Goal: Task Accomplishment & Management: Use online tool/utility

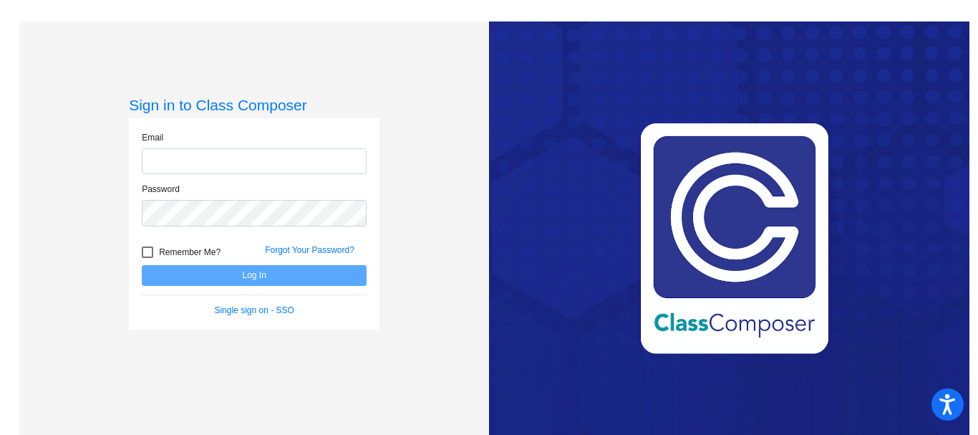
type input "[PERSON_NAME][EMAIL_ADDRESS][PERSON_NAME][DOMAIN_NAME]"
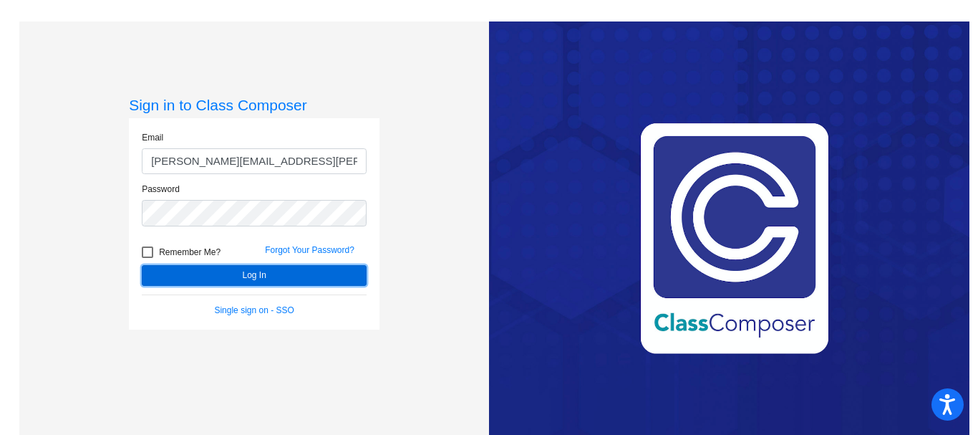
click at [261, 274] on button "Log In" at bounding box center [254, 275] width 225 height 21
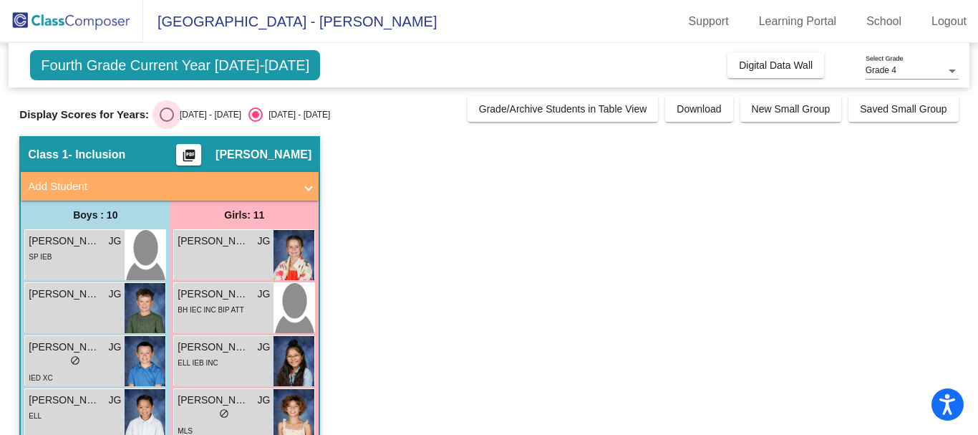
click at [163, 110] on div "Select an option" at bounding box center [167, 114] width 14 height 14
click at [166, 122] on input "[DATE] - [DATE]" at bounding box center [166, 122] width 1 height 1
radio input "true"
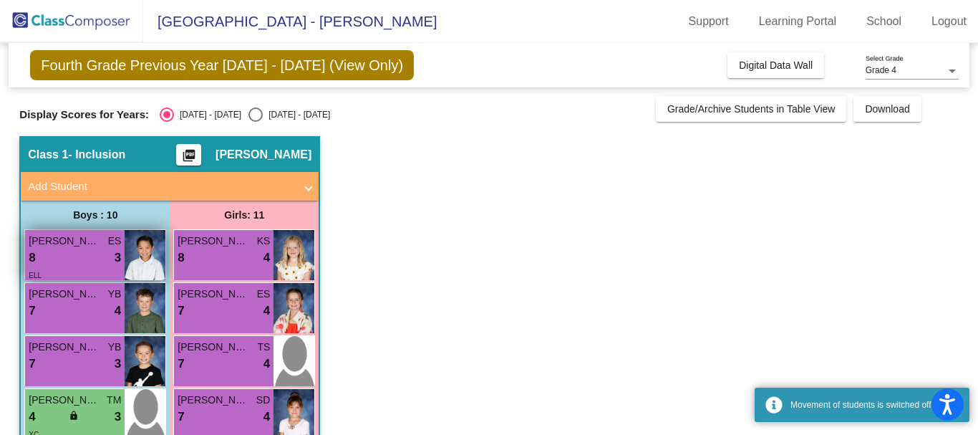
click at [75, 251] on div "8 lock do_not_disturb_alt 3" at bounding box center [75, 257] width 92 height 19
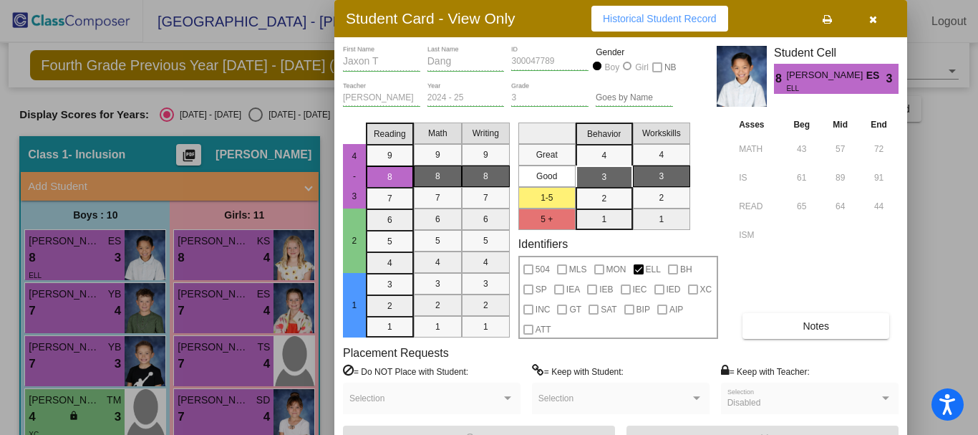
click at [54, 310] on div at bounding box center [489, 217] width 978 height 435
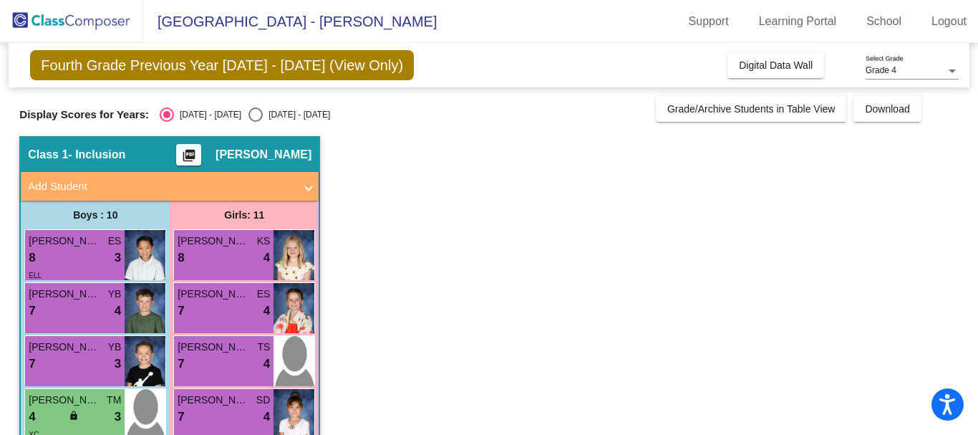
click at [54, 310] on div "7 lock do_not_disturb_alt 4" at bounding box center [75, 310] width 92 height 19
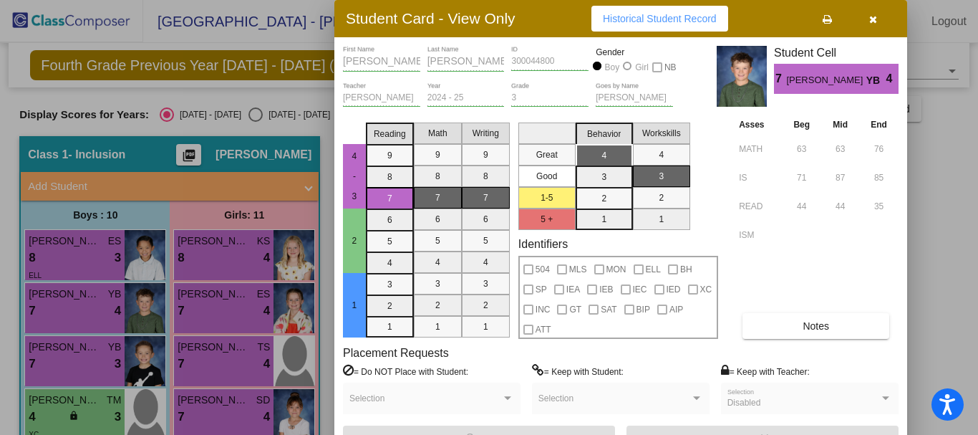
click at [59, 354] on div at bounding box center [489, 217] width 978 height 435
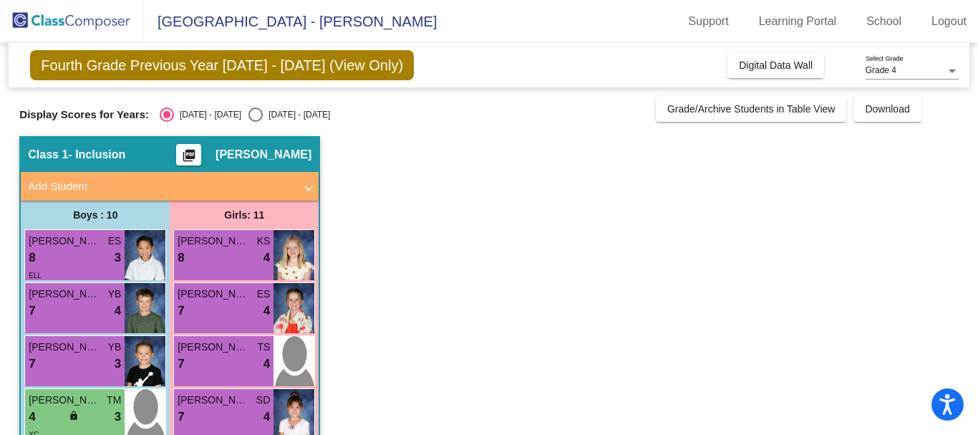
click at [59, 354] on div "7 lock do_not_disturb_alt 3" at bounding box center [75, 363] width 92 height 19
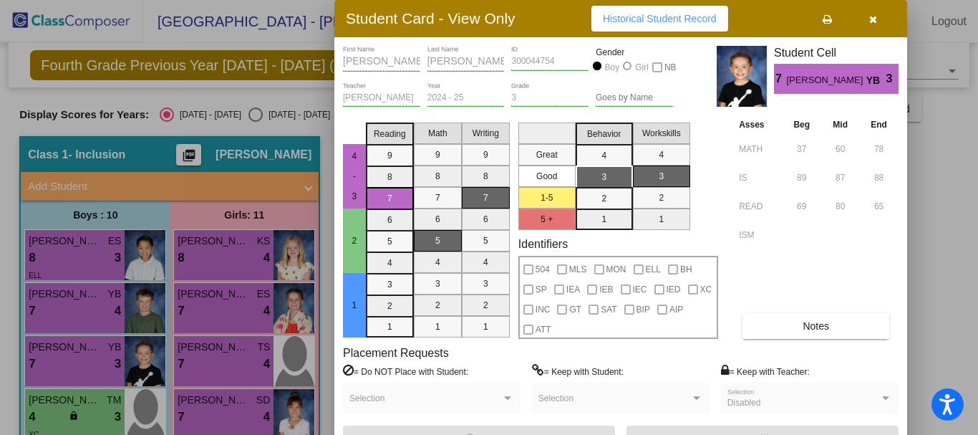
drag, startPoint x: 974, startPoint y: 153, endPoint x: 971, endPoint y: 172, distance: 18.8
click at [971, 172] on div at bounding box center [489, 217] width 978 height 435
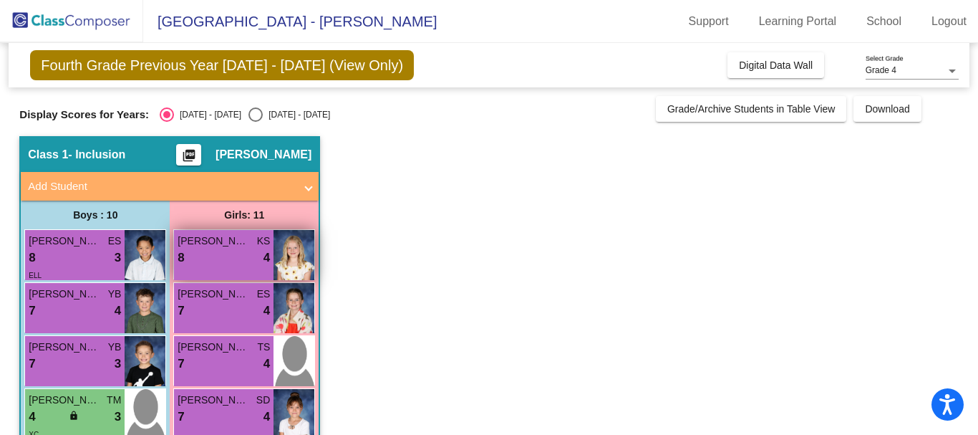
click at [232, 256] on div "8 lock do_not_disturb_alt 4" at bounding box center [224, 257] width 92 height 19
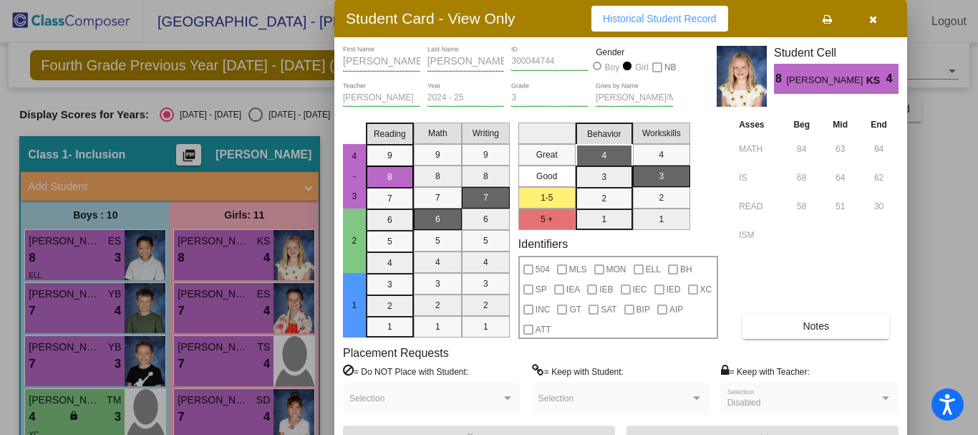
click at [218, 312] on div at bounding box center [489, 217] width 978 height 435
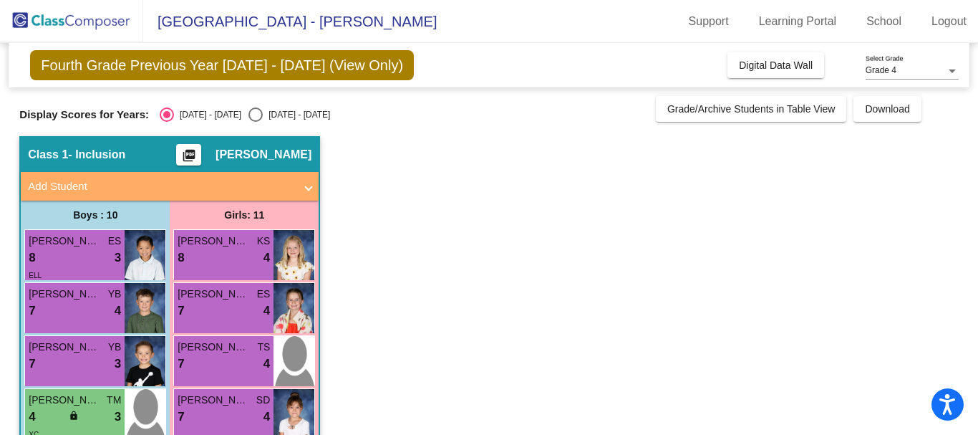
click at [218, 312] on div "7 lock do_not_disturb_alt 4" at bounding box center [224, 310] width 92 height 19
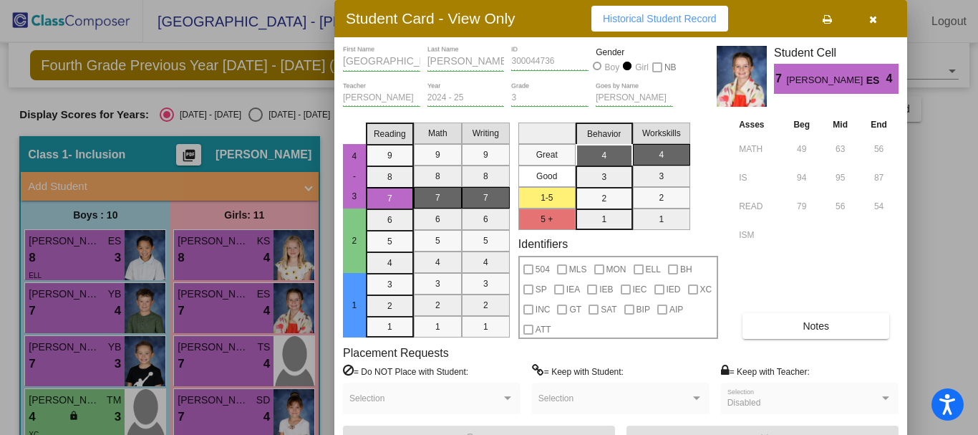
click at [200, 412] on div at bounding box center [489, 217] width 978 height 435
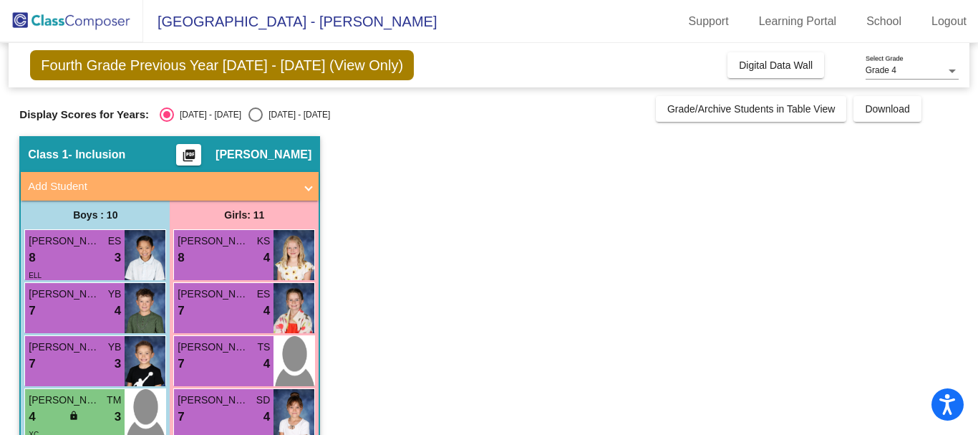
click at [200, 412] on div "7 lock do_not_disturb_alt 4" at bounding box center [224, 416] width 92 height 19
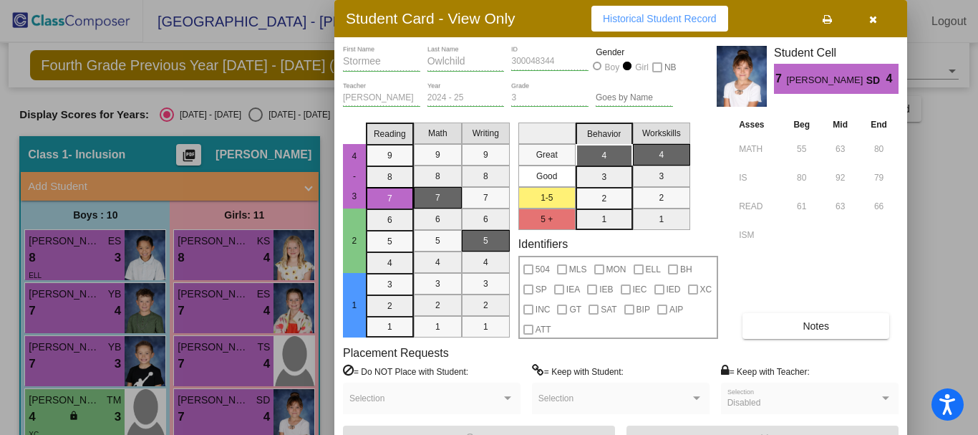
drag, startPoint x: 972, startPoint y: 216, endPoint x: 971, endPoint y: 243, distance: 27.2
click at [971, 243] on div at bounding box center [489, 217] width 978 height 435
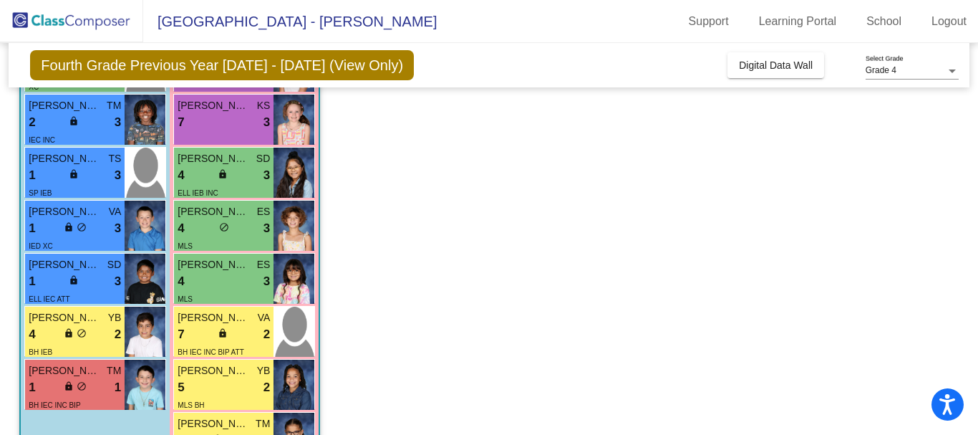
scroll to position [348, 0]
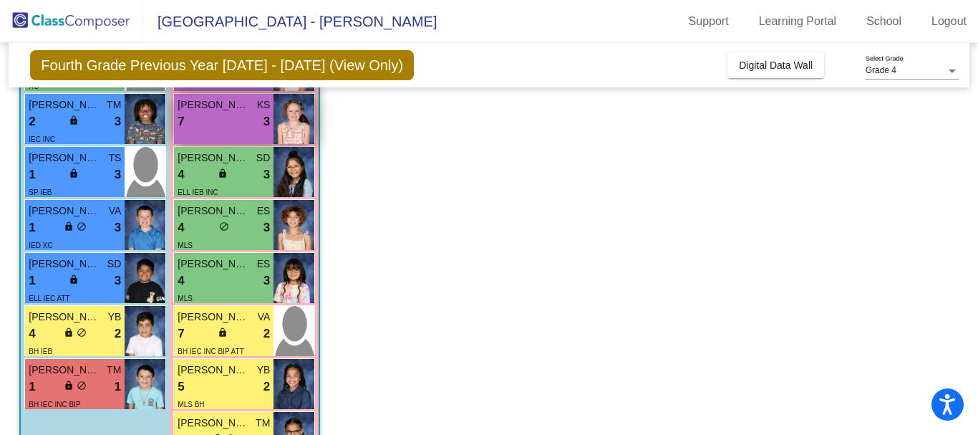
click at [226, 112] on div "7 lock do_not_disturb_alt 3" at bounding box center [224, 121] width 92 height 19
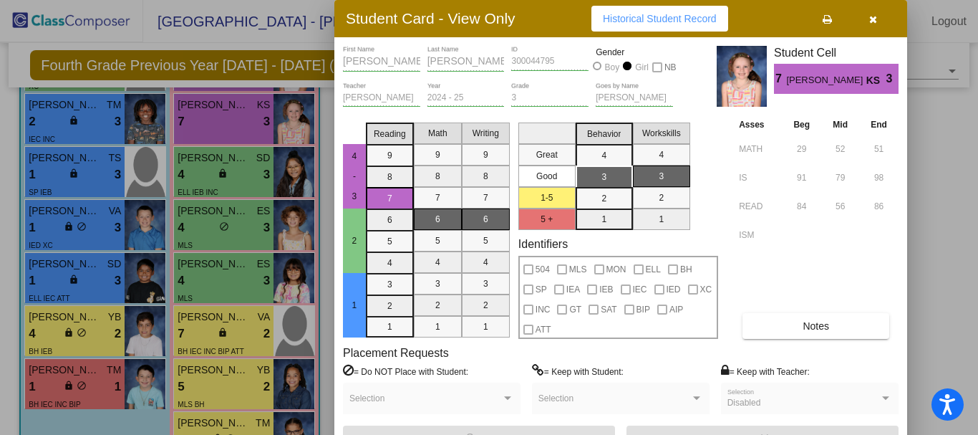
click at [74, 120] on div at bounding box center [489, 217] width 978 height 435
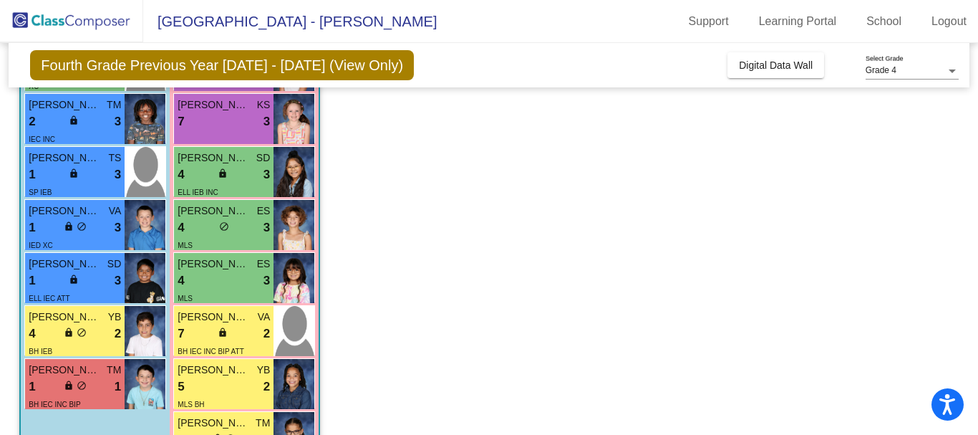
click at [74, 120] on span "lock" at bounding box center [74, 120] width 10 height 10
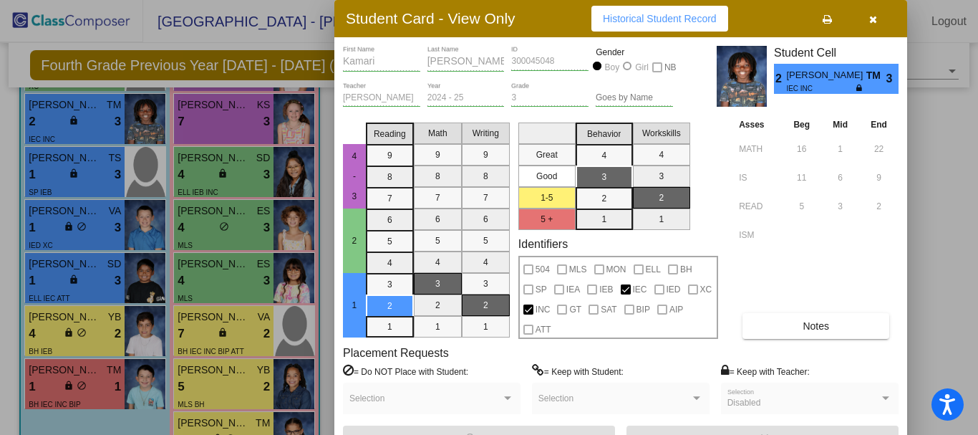
click at [183, 165] on div at bounding box center [489, 217] width 978 height 435
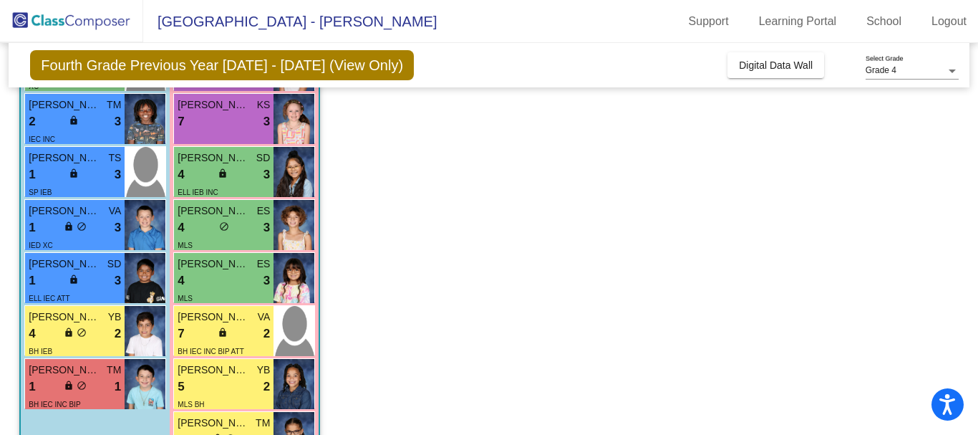
click at [183, 165] on span "4" at bounding box center [181, 174] width 6 height 19
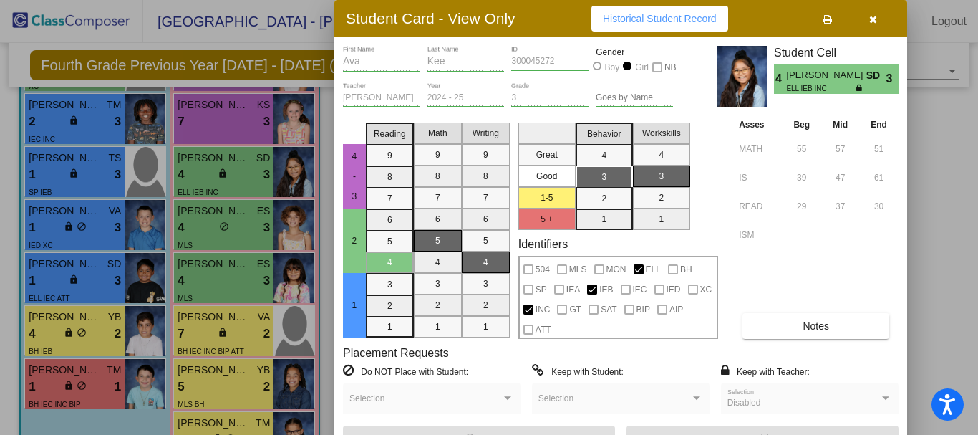
click at [82, 168] on div at bounding box center [489, 217] width 978 height 435
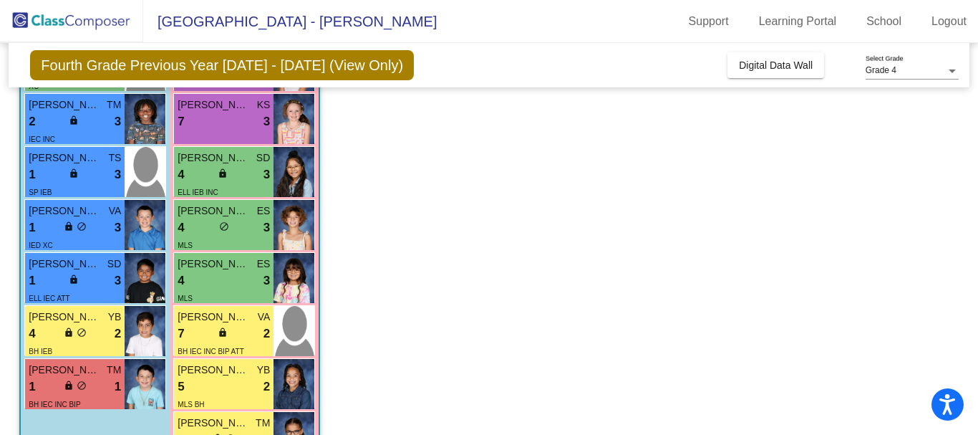
click at [82, 168] on div "1 lock do_not_disturb_alt 3" at bounding box center [75, 174] width 92 height 19
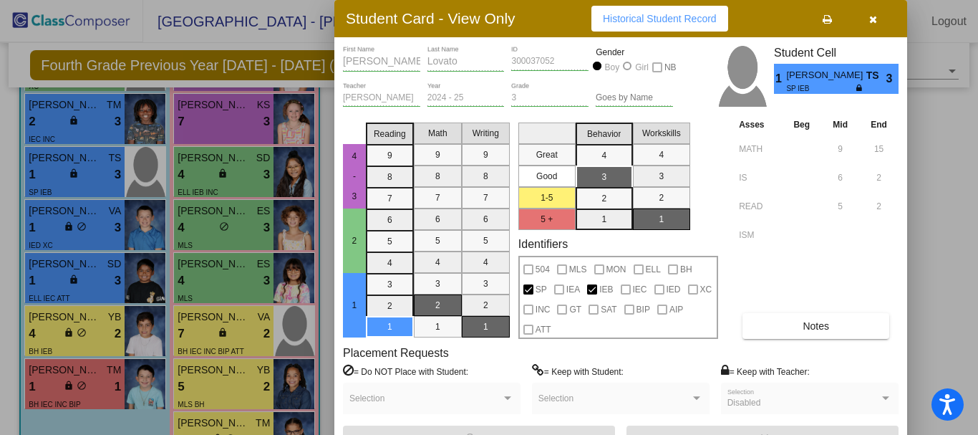
click at [204, 219] on div at bounding box center [489, 217] width 978 height 435
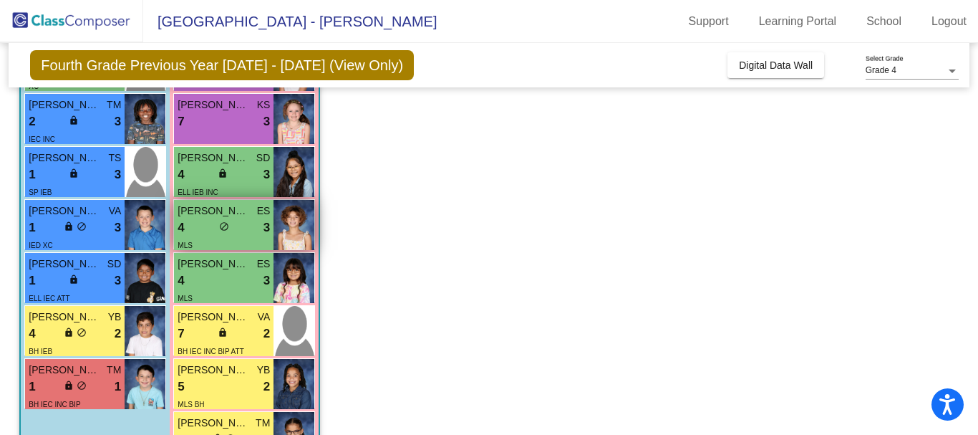
click at [204, 219] on div "4 lock do_not_disturb_alt 3" at bounding box center [224, 227] width 92 height 19
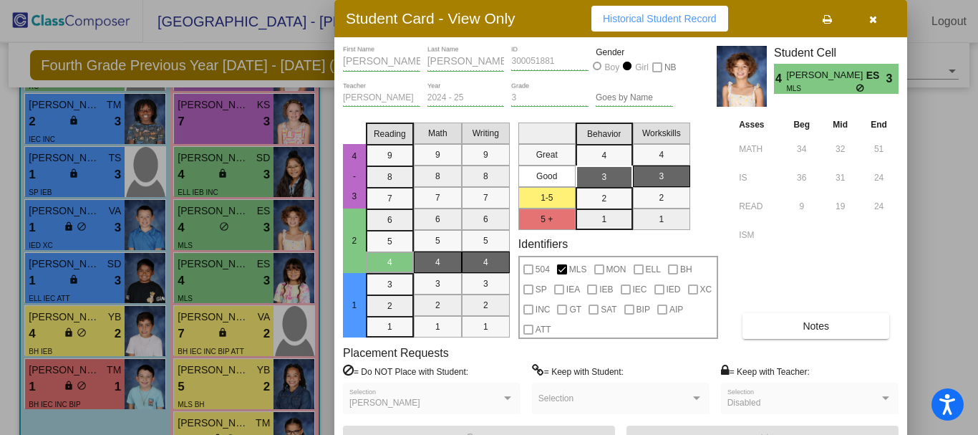
drag, startPoint x: 973, startPoint y: 289, endPoint x: 972, endPoint y: 312, distance: 22.9
click at [972, 312] on div at bounding box center [489, 217] width 978 height 435
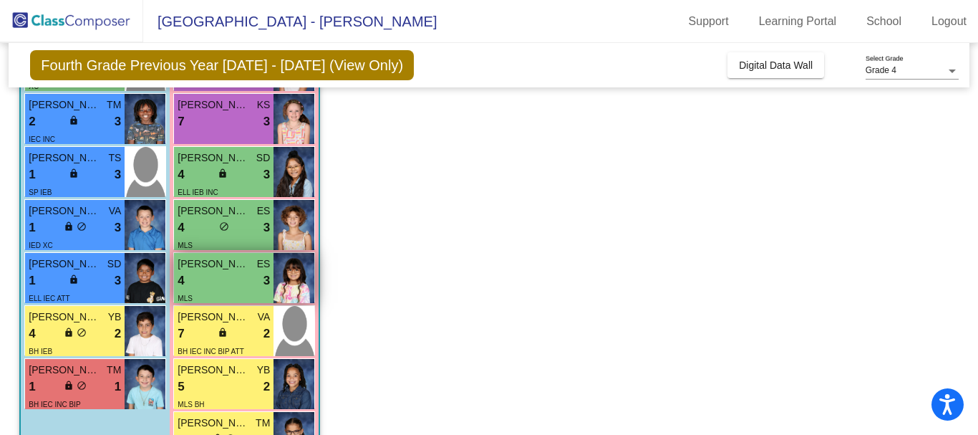
click at [219, 273] on div "4 lock do_not_disturb_alt 3" at bounding box center [224, 280] width 92 height 19
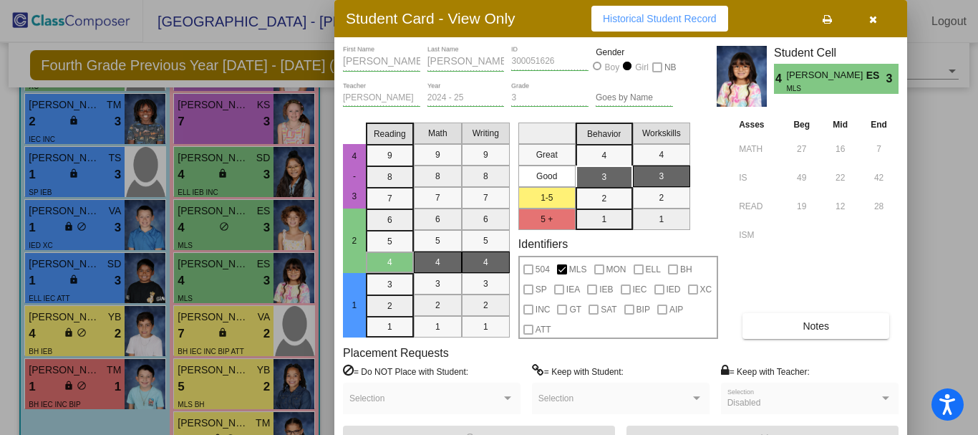
click at [64, 228] on div at bounding box center [489, 217] width 978 height 435
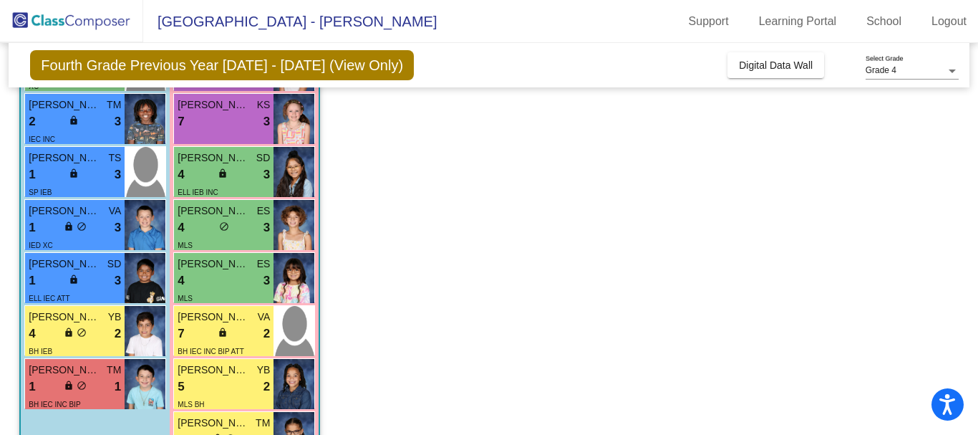
click at [64, 228] on span "lock" at bounding box center [69, 226] width 10 height 10
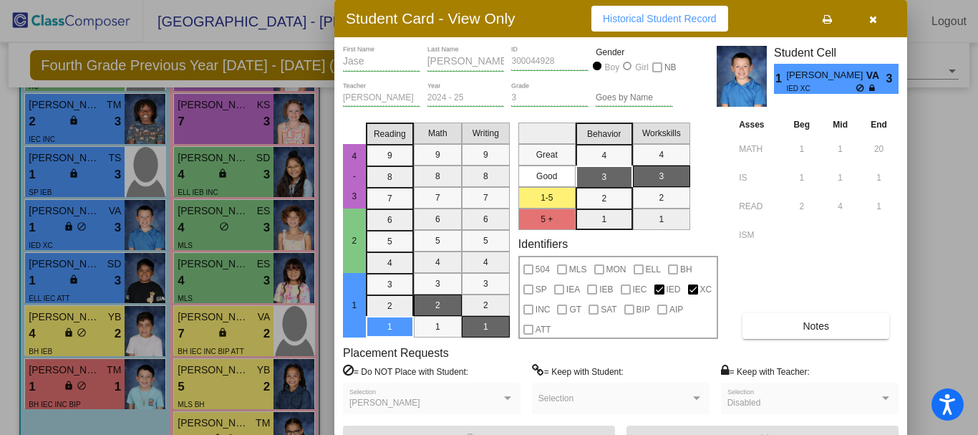
click at [56, 268] on div at bounding box center [489, 217] width 978 height 435
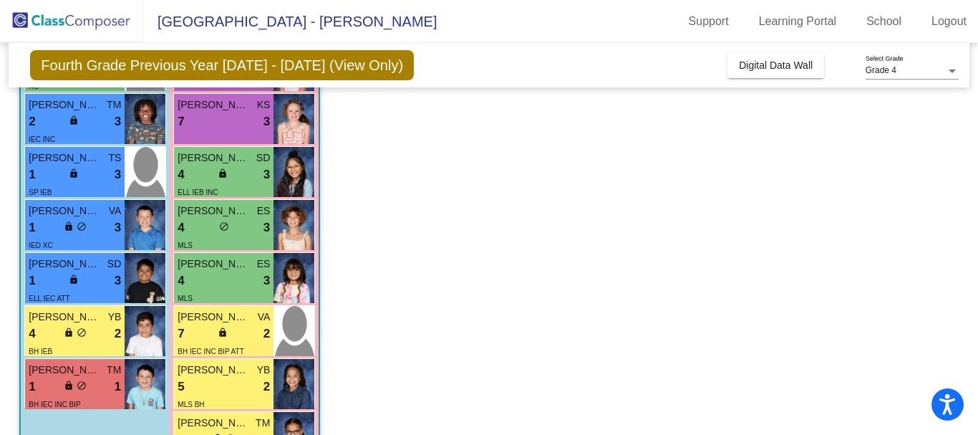
click at [56, 268] on span "[PERSON_NAME]" at bounding box center [65, 263] width 72 height 15
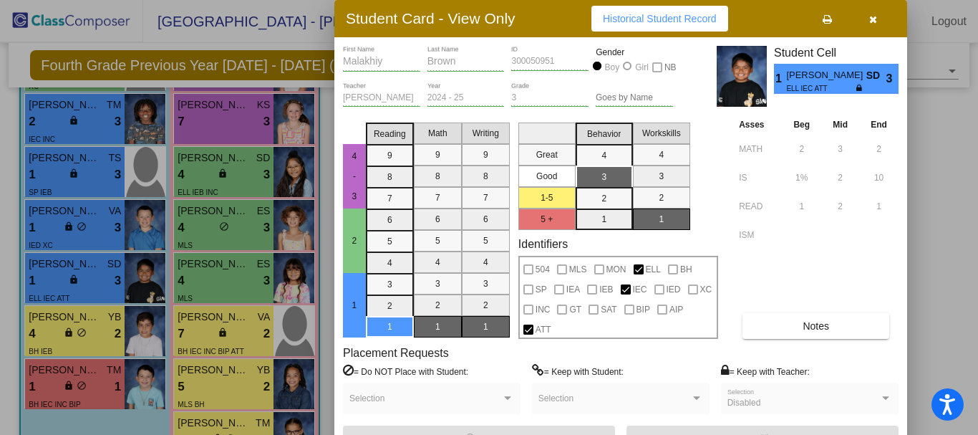
click at [72, 322] on div at bounding box center [489, 217] width 978 height 435
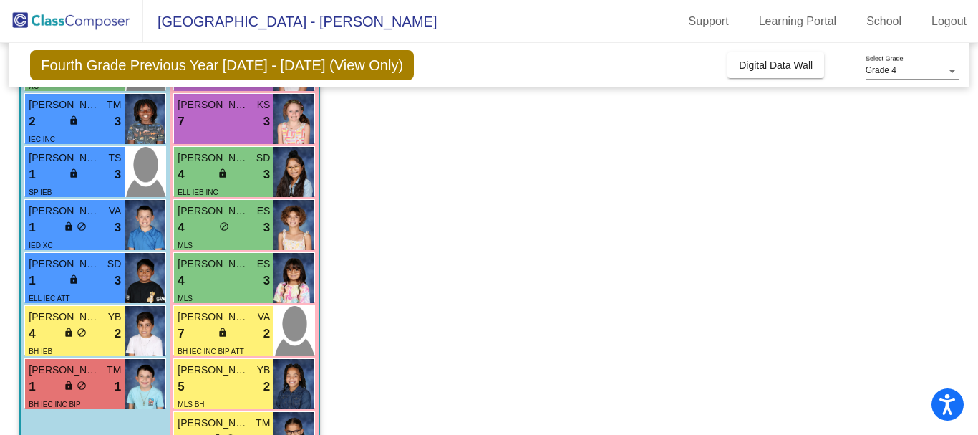
click at [72, 322] on span "[PERSON_NAME]" at bounding box center [65, 316] width 72 height 15
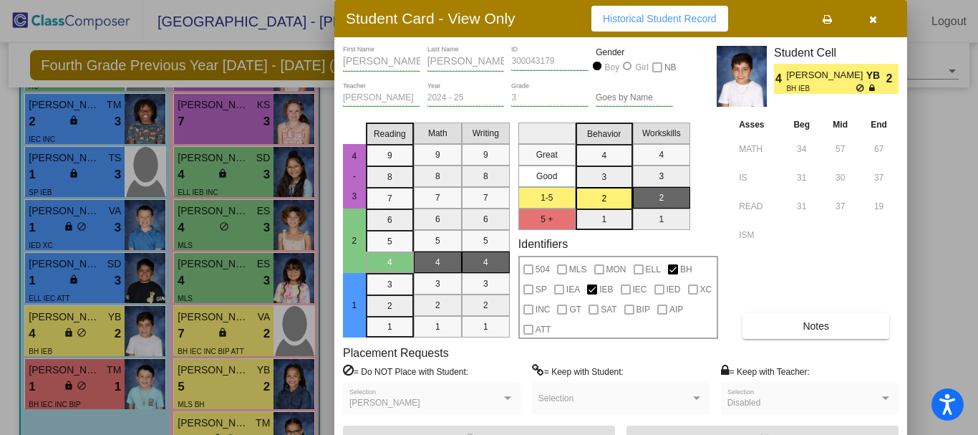
click at [209, 326] on div at bounding box center [489, 217] width 978 height 435
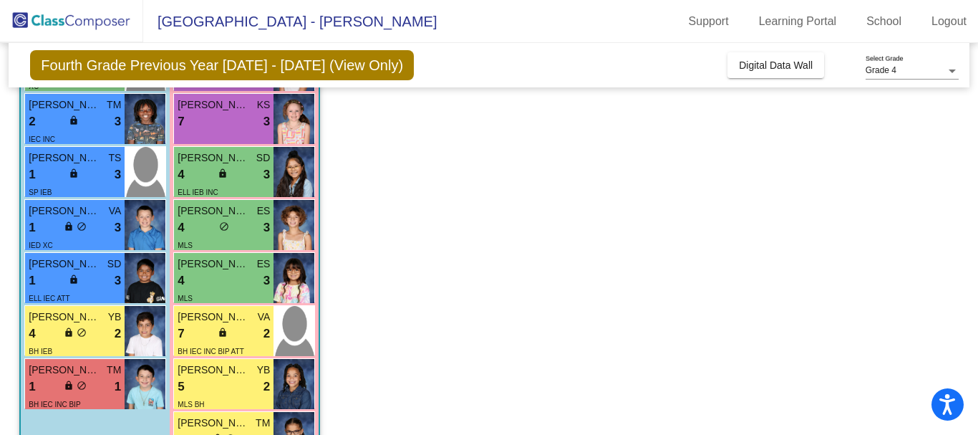
click at [209, 326] on div "7 lock do_not_disturb_alt 2" at bounding box center [224, 333] width 92 height 19
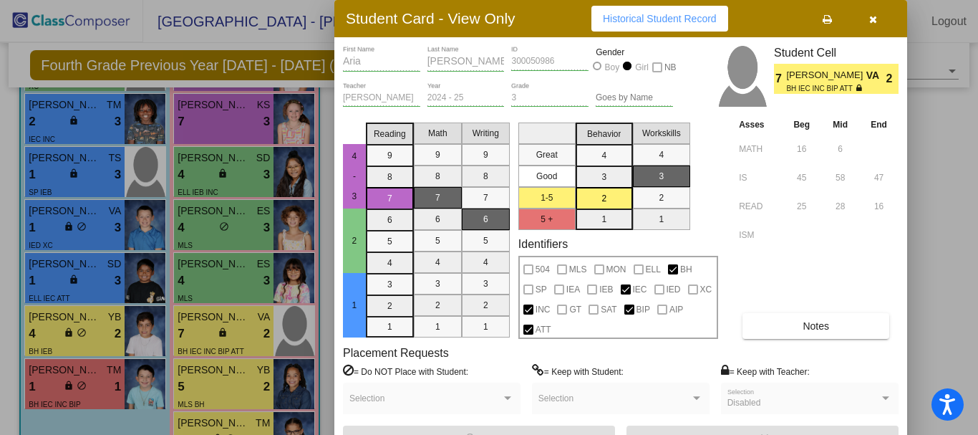
click at [77, 380] on div at bounding box center [489, 217] width 978 height 435
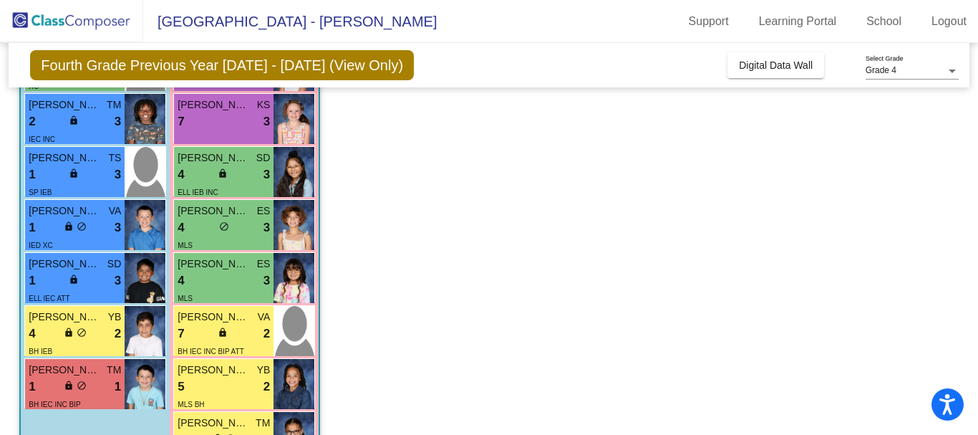
click at [77, 380] on span "do_not_disturb_alt" at bounding box center [82, 385] width 10 height 10
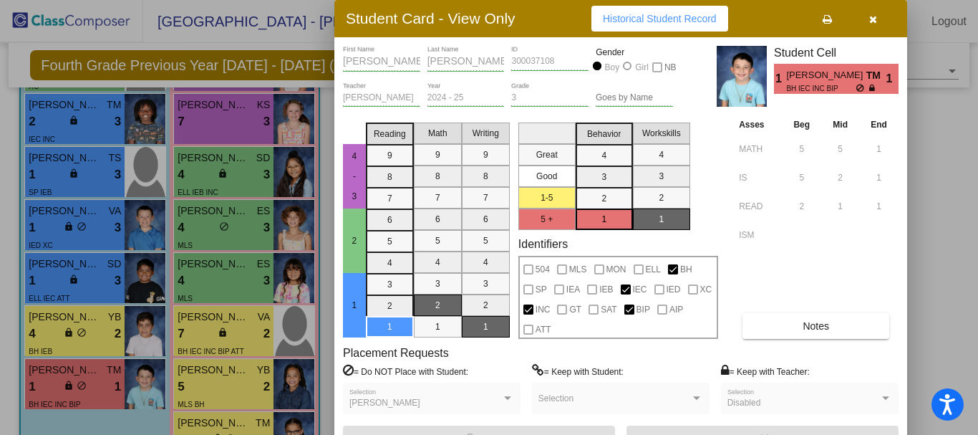
click at [256, 379] on div at bounding box center [489, 217] width 978 height 435
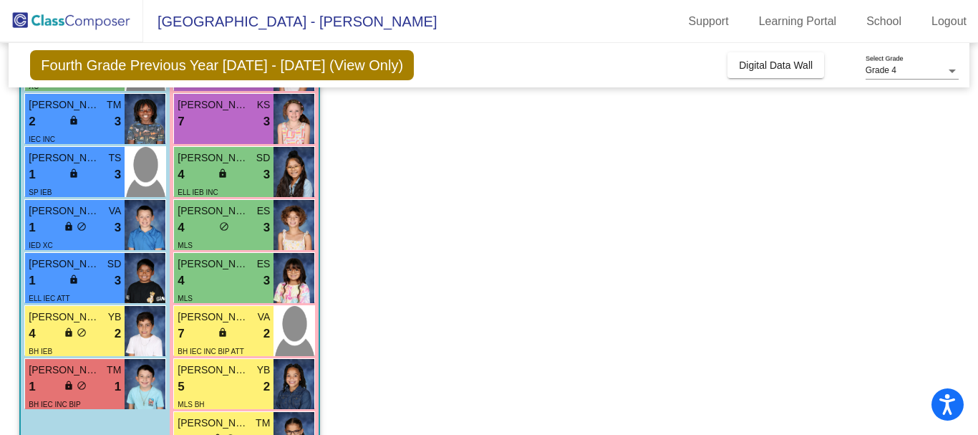
click at [256, 379] on div "5 lock do_not_disturb_alt 2" at bounding box center [224, 386] width 92 height 19
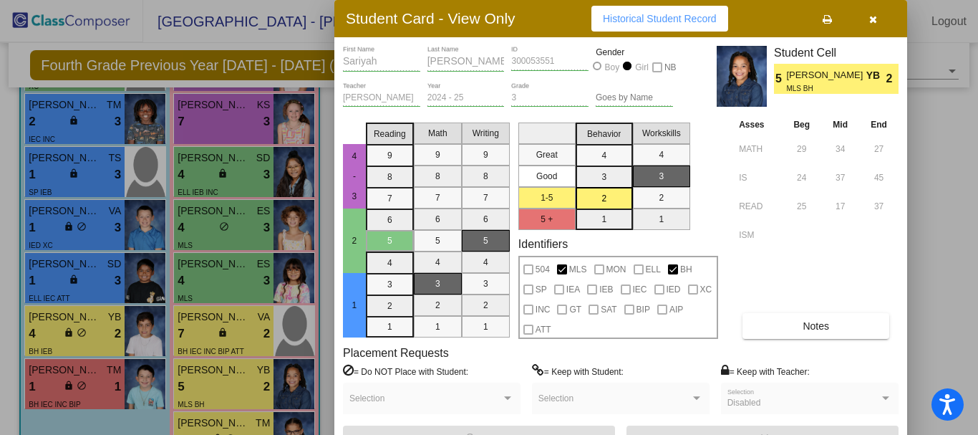
click at [243, 419] on div at bounding box center [489, 217] width 978 height 435
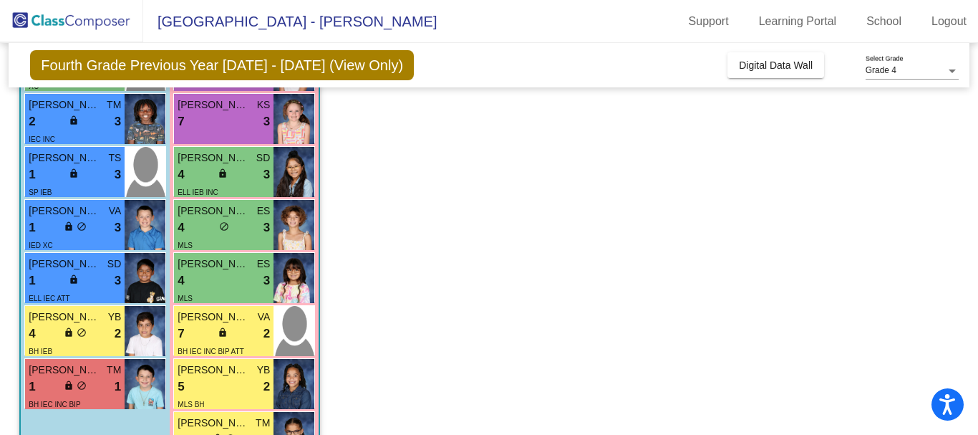
click at [243, 419] on span "[PERSON_NAME]" at bounding box center [214, 422] width 72 height 15
